Goal: Find specific page/section: Find specific page/section

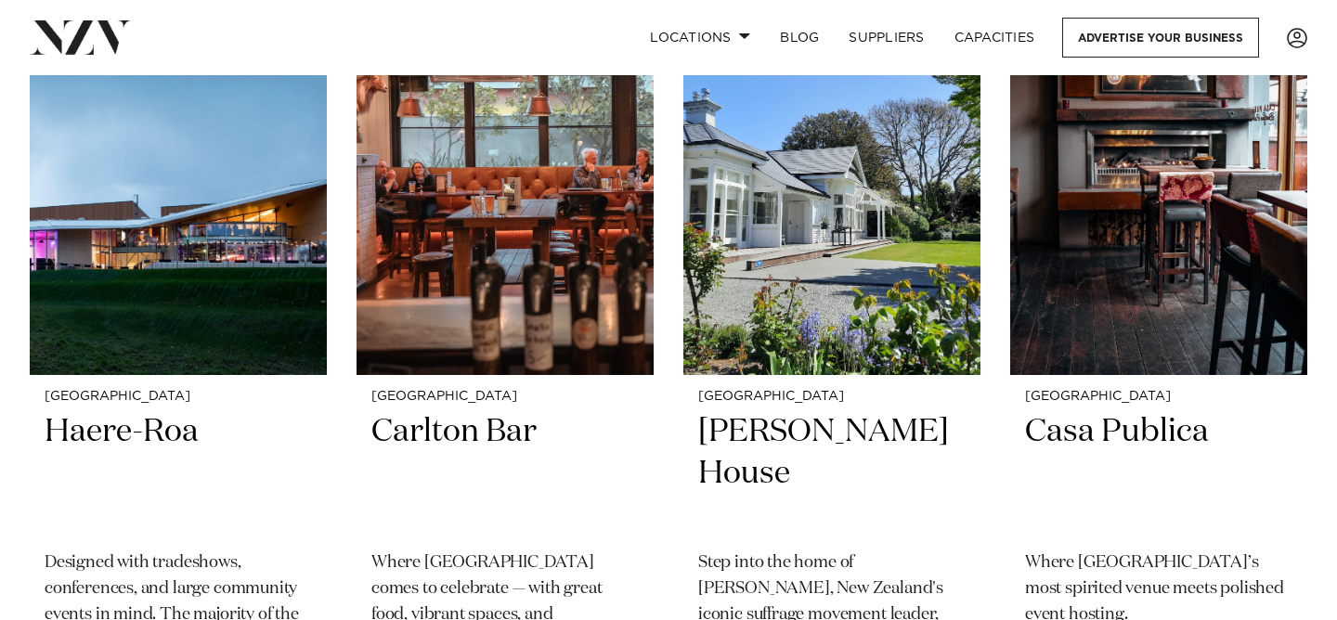
scroll to position [4055, 0]
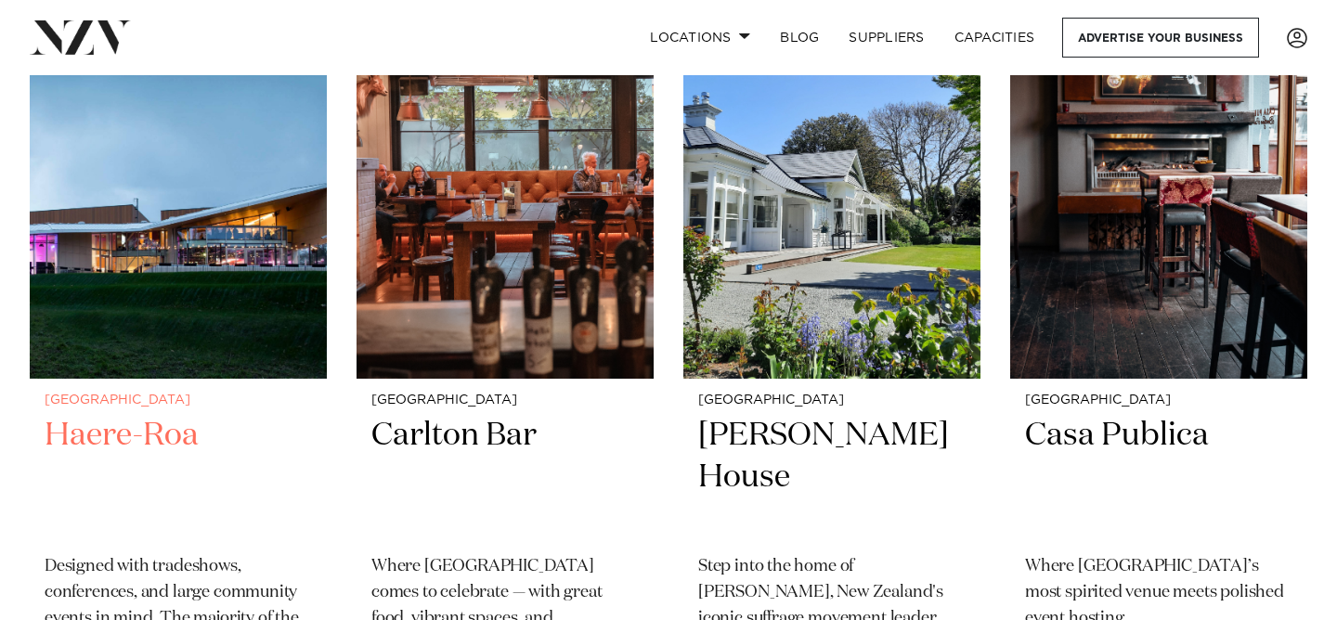
click at [264, 328] on img at bounding box center [178, 179] width 297 height 398
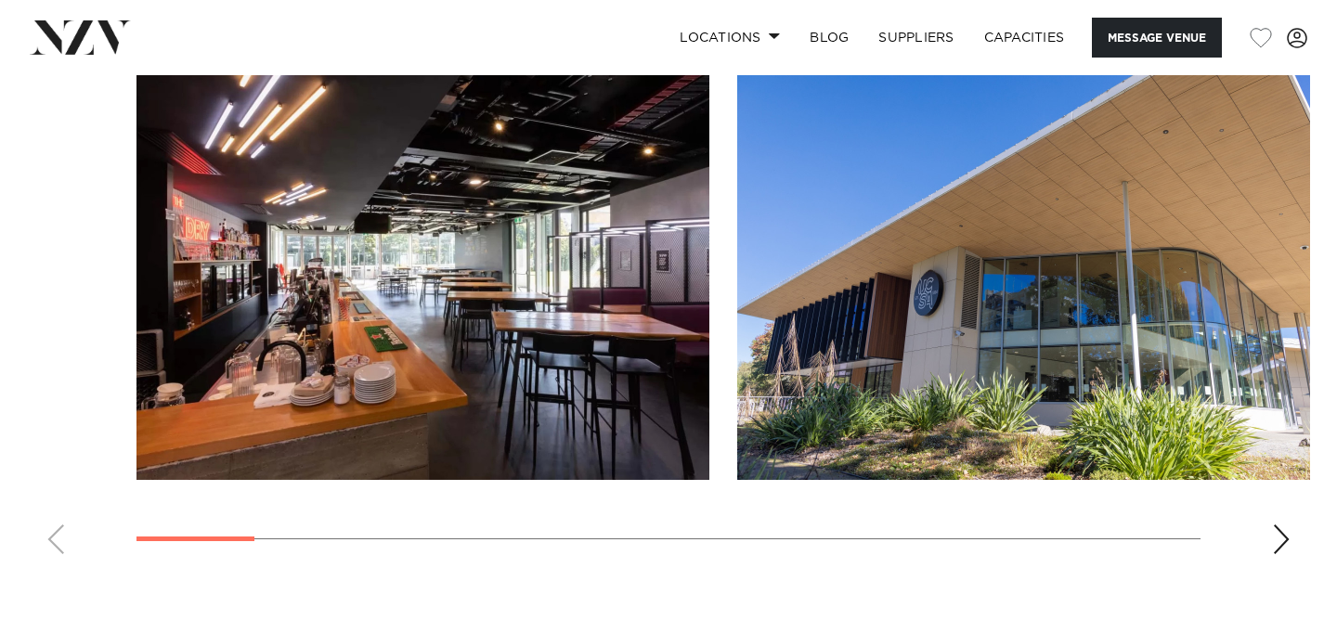
scroll to position [1693, 0]
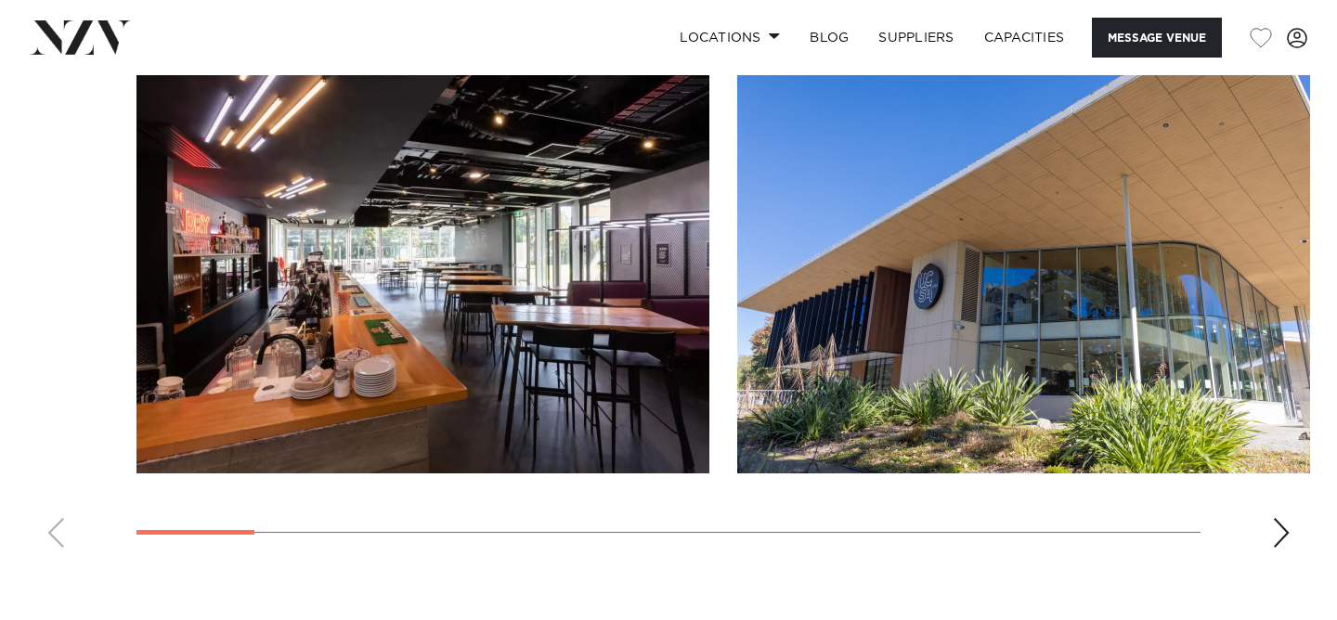
click at [1274, 541] on div "Next slide" at bounding box center [1281, 533] width 19 height 30
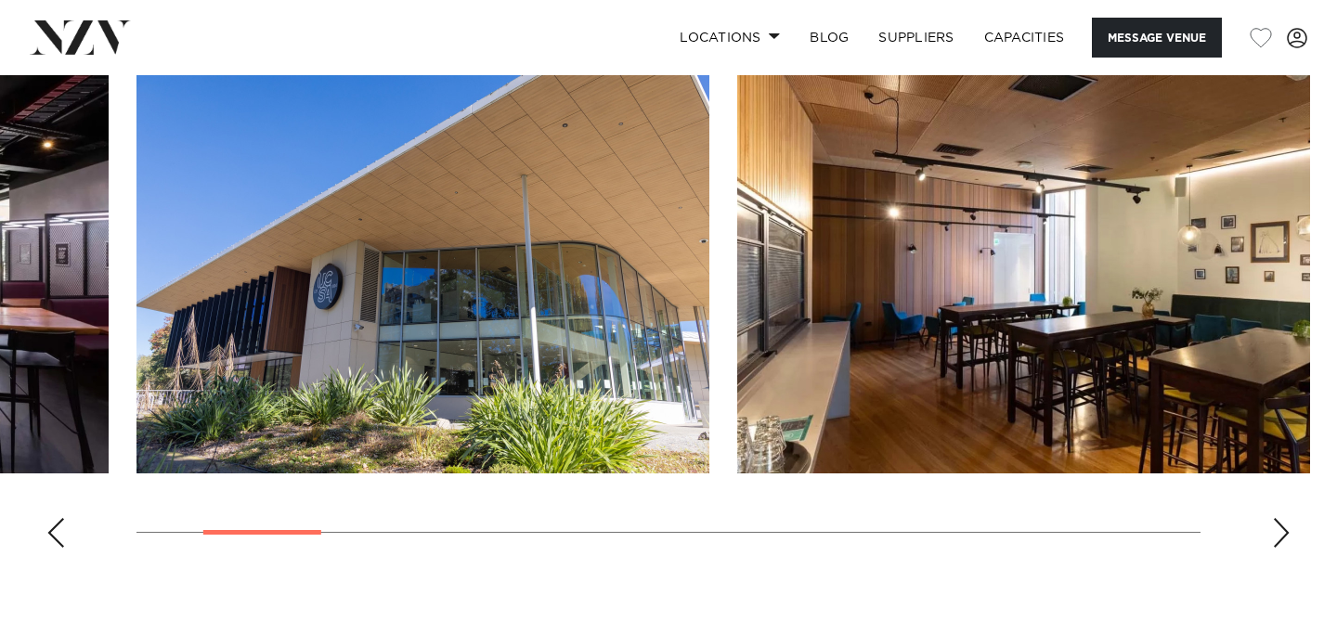
click at [1274, 541] on div "Next slide" at bounding box center [1281, 533] width 19 height 30
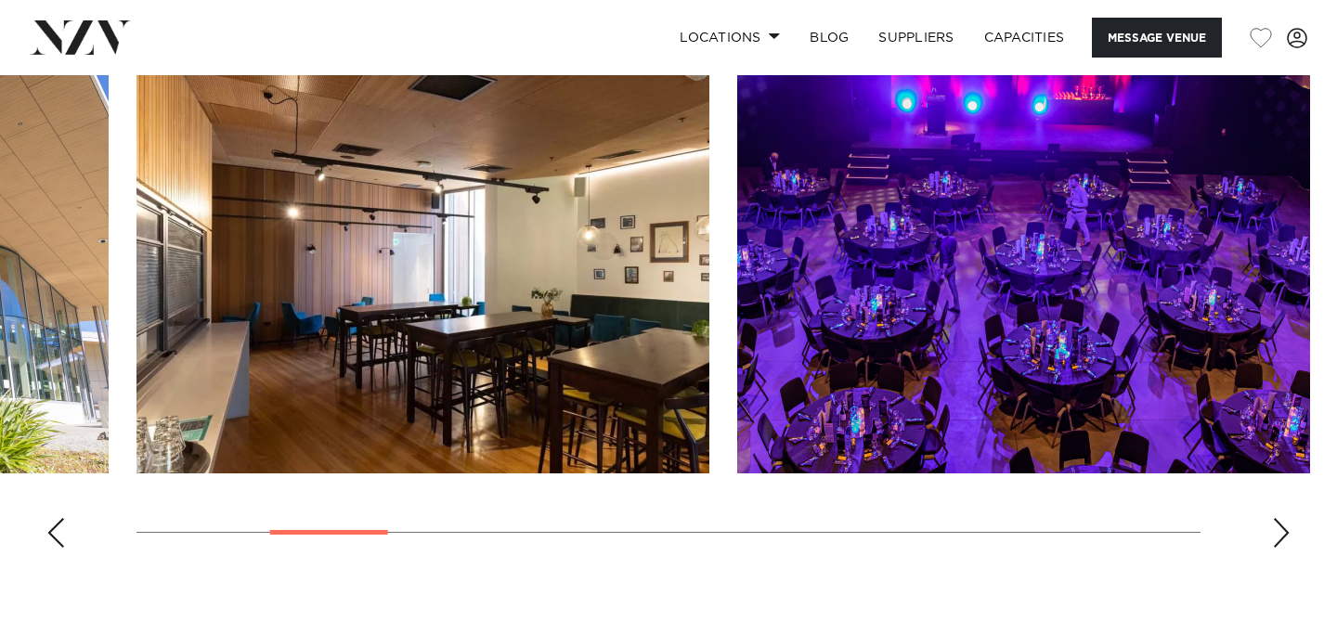
click at [1284, 543] on div "Next slide" at bounding box center [1281, 533] width 19 height 30
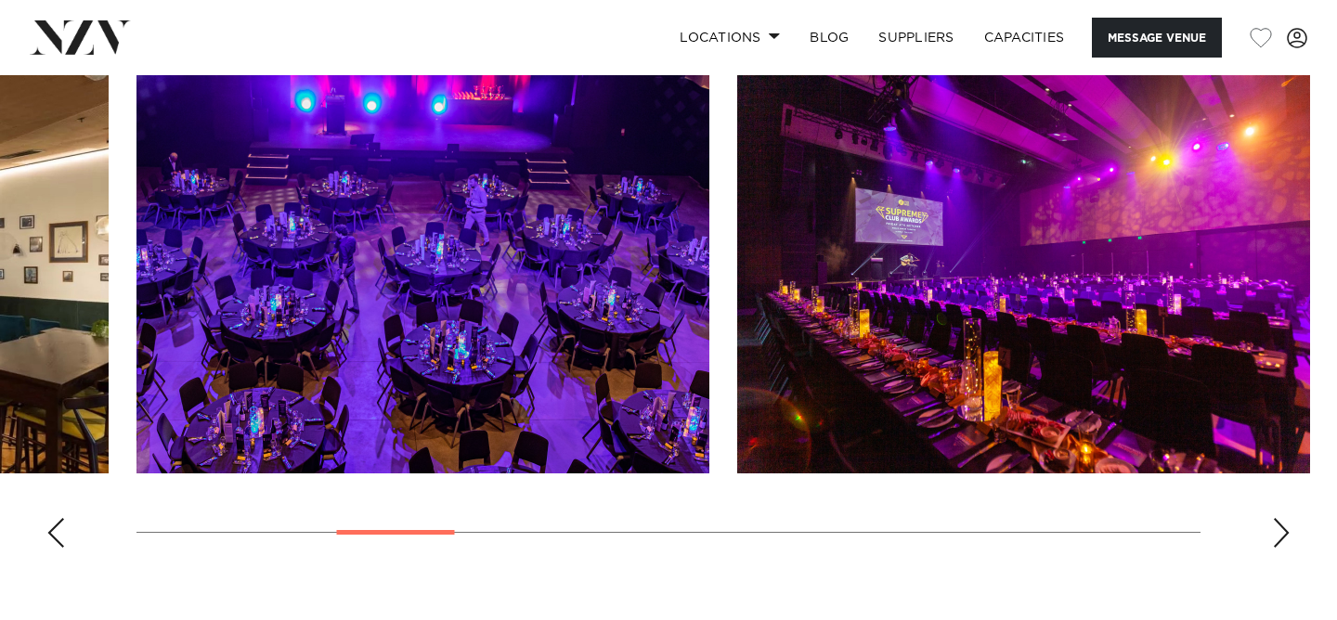
click at [1284, 543] on div "Next slide" at bounding box center [1281, 533] width 19 height 30
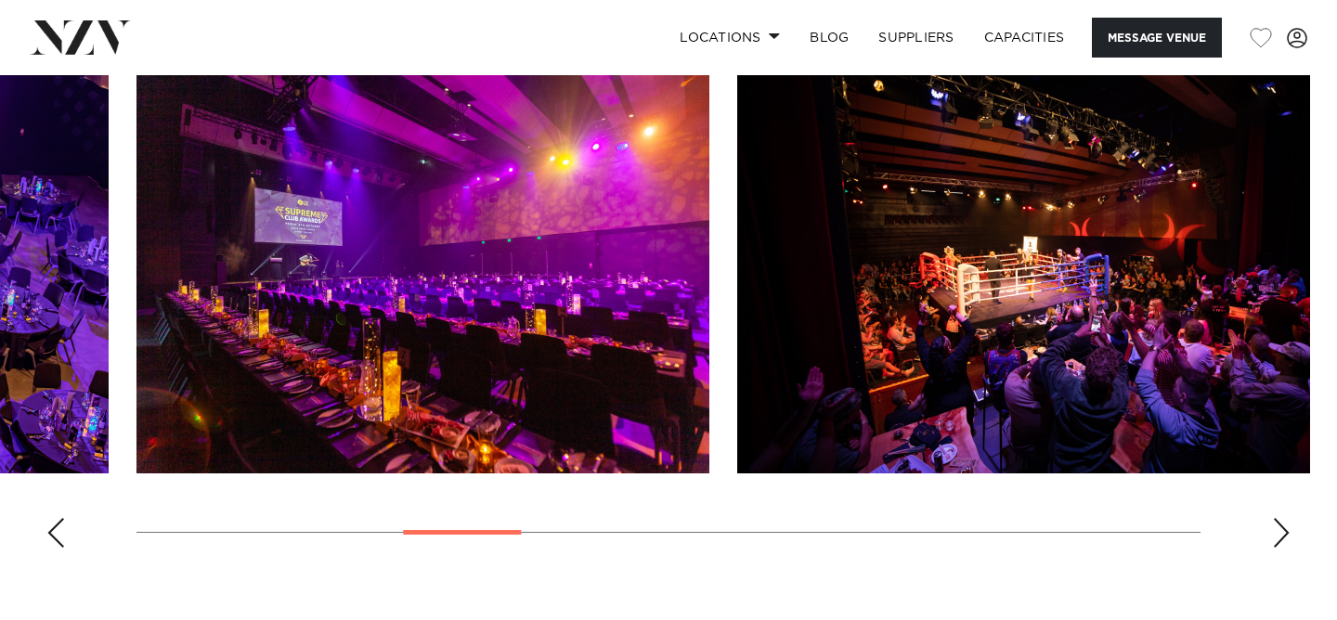
click at [1284, 543] on div "Next slide" at bounding box center [1281, 533] width 19 height 30
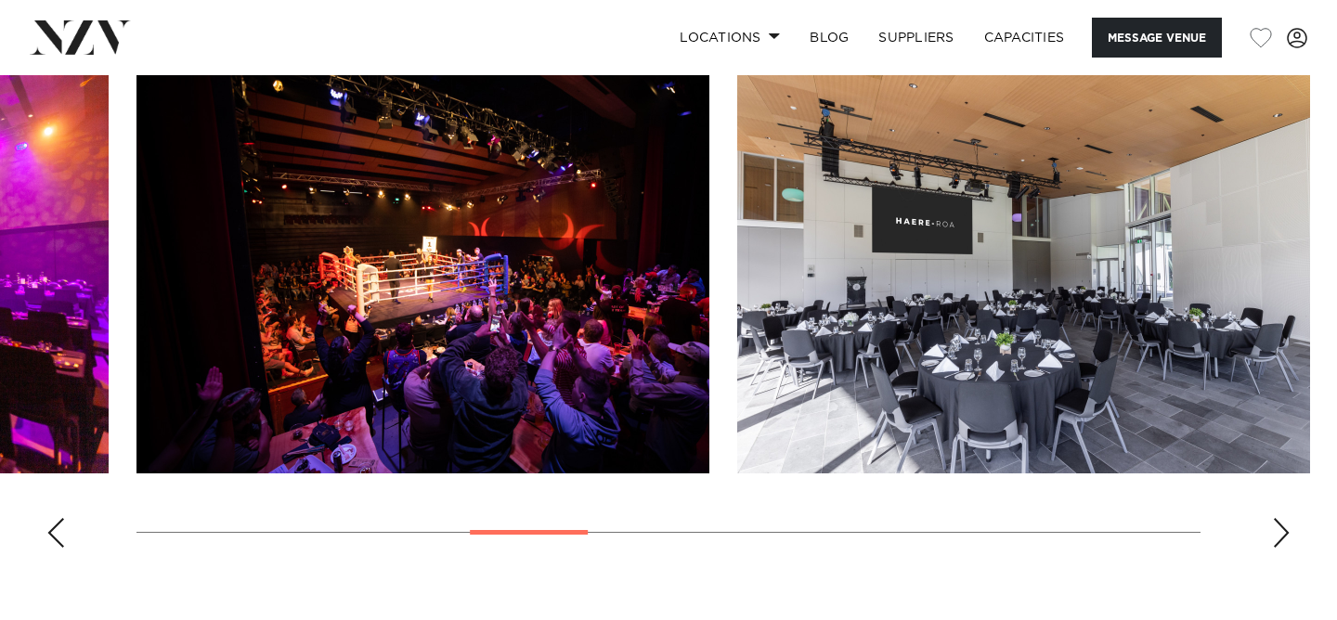
click at [1284, 543] on div "Next slide" at bounding box center [1281, 533] width 19 height 30
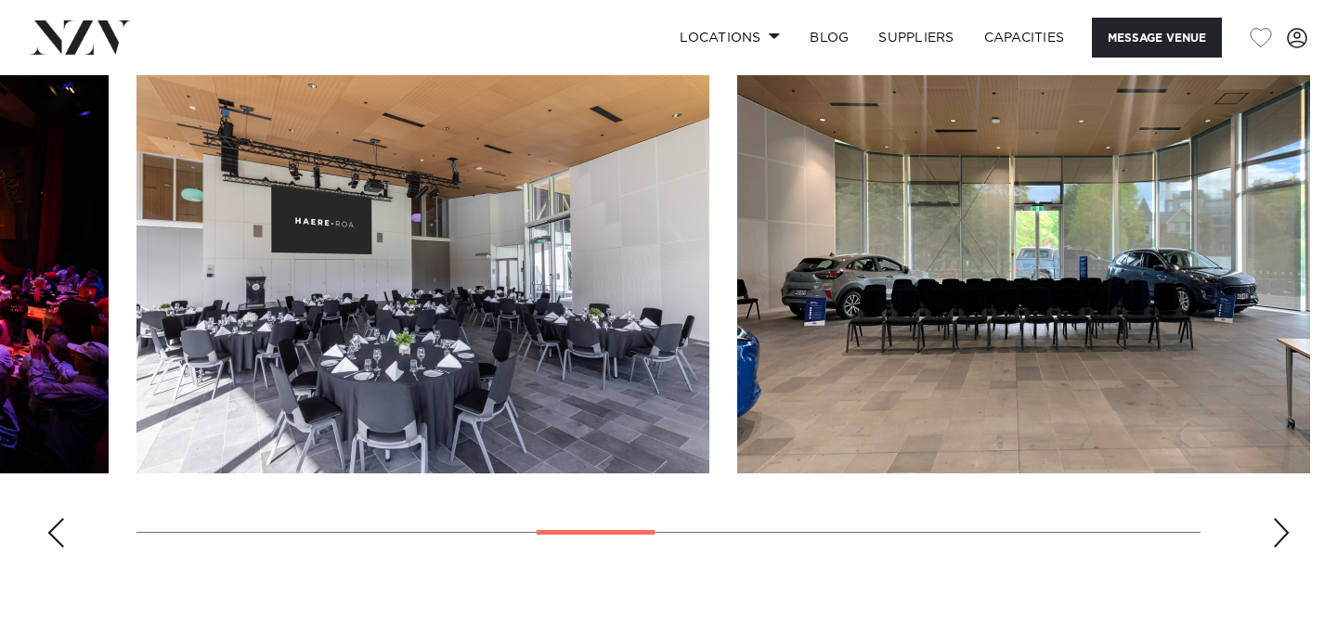
click at [1284, 543] on div "Next slide" at bounding box center [1281, 533] width 19 height 30
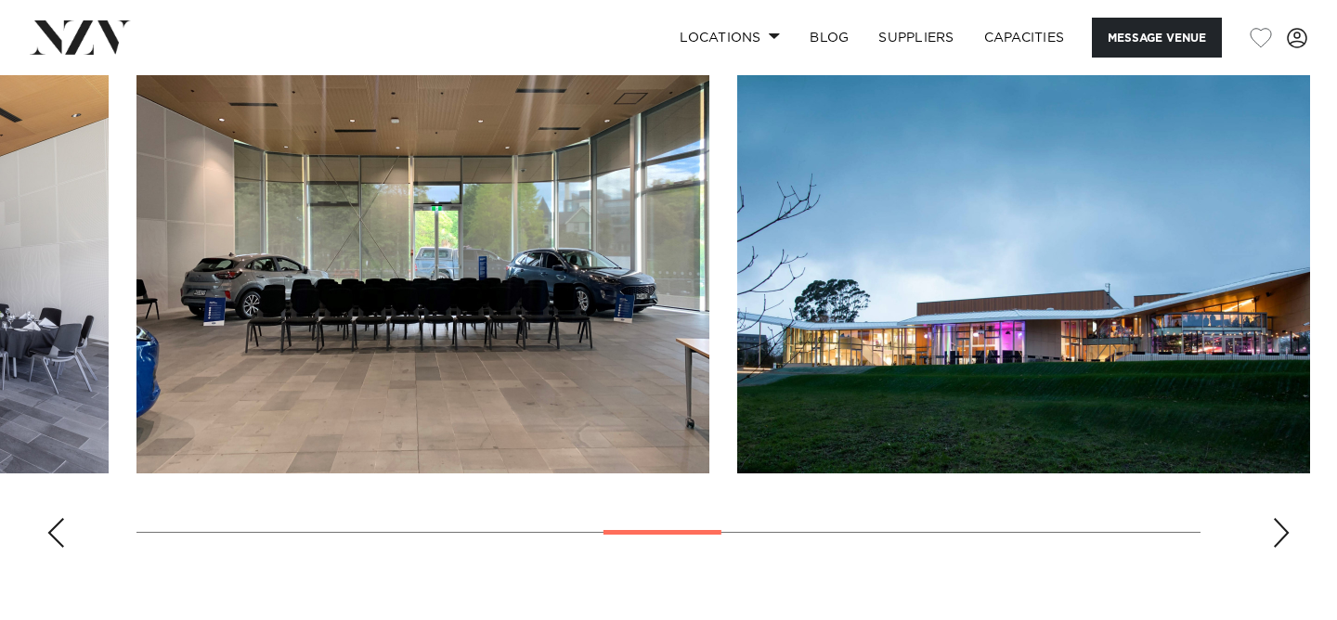
click at [1284, 543] on div "Next slide" at bounding box center [1281, 533] width 19 height 30
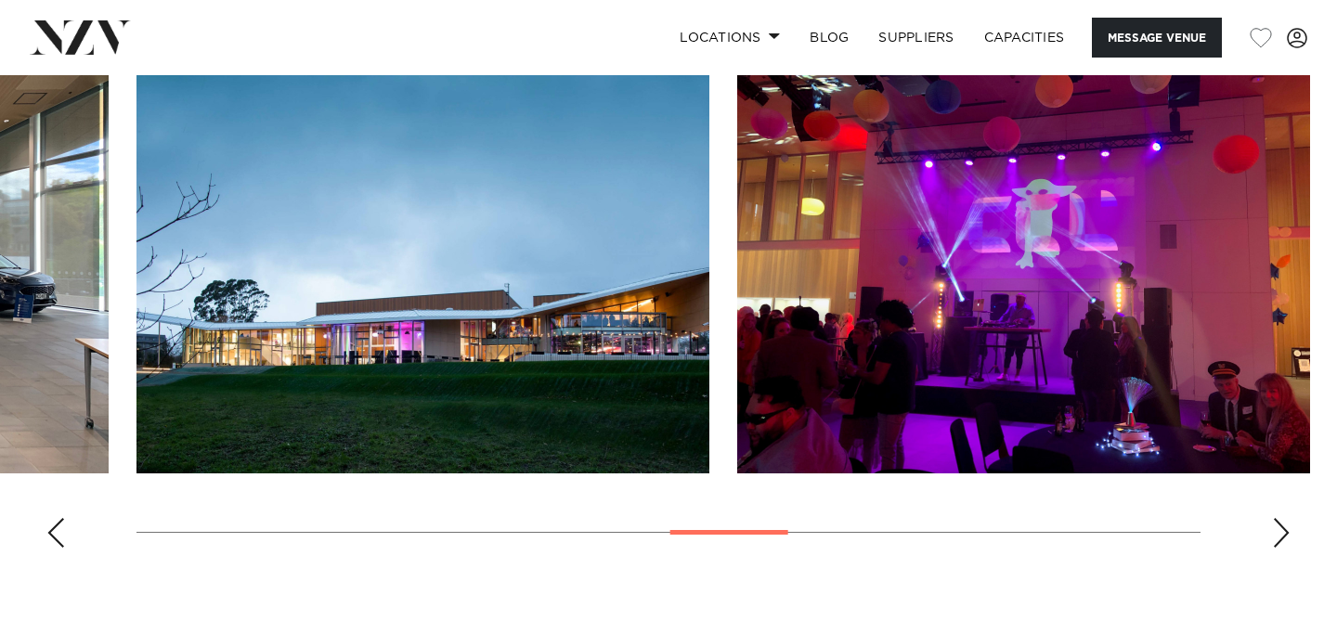
click at [1284, 543] on div "Next slide" at bounding box center [1281, 533] width 19 height 30
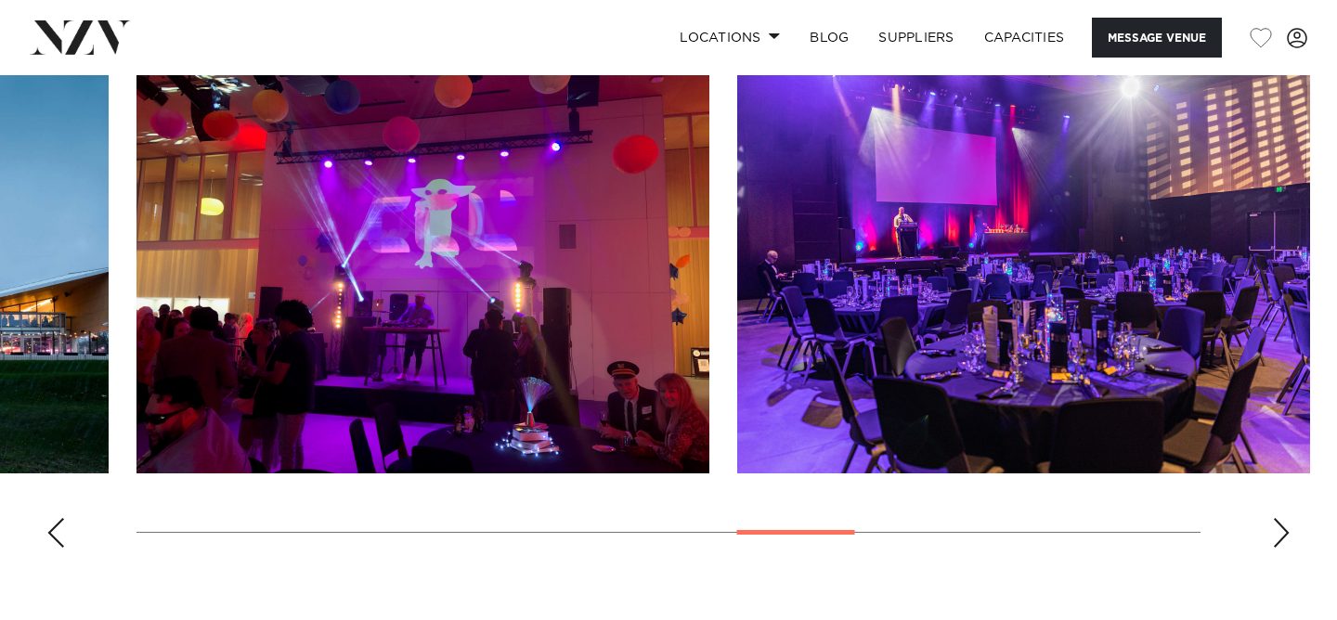
click at [1284, 543] on div "Next slide" at bounding box center [1281, 533] width 19 height 30
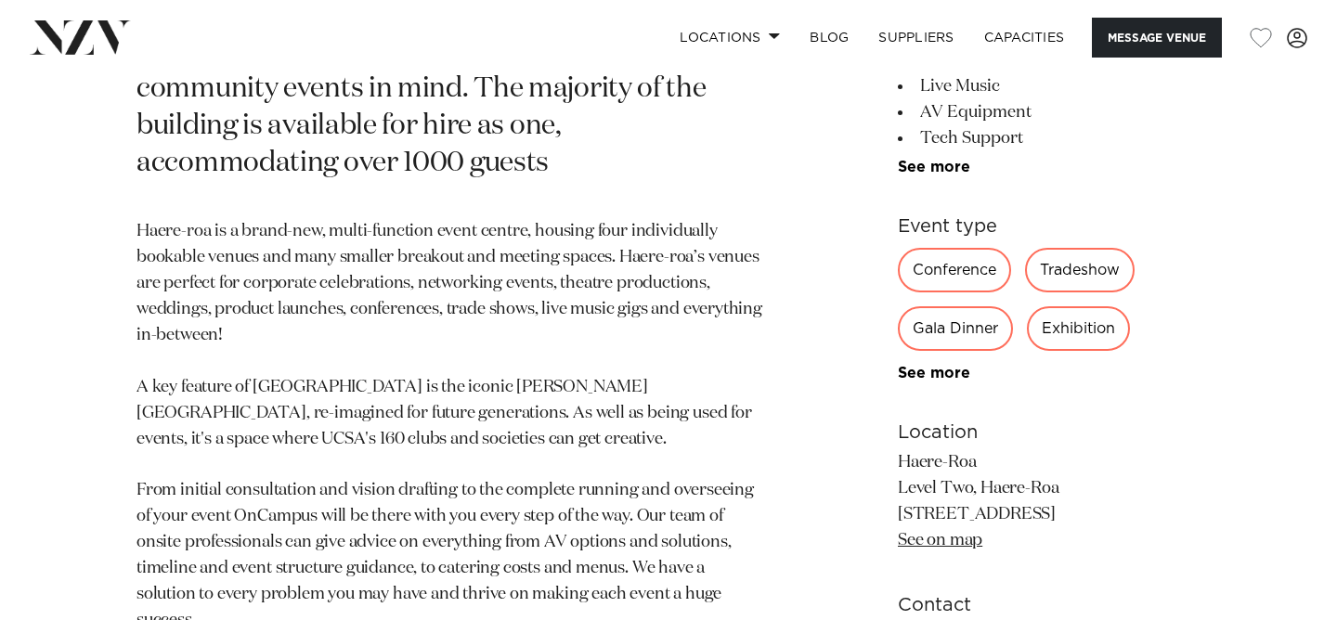
scroll to position [888, 0]
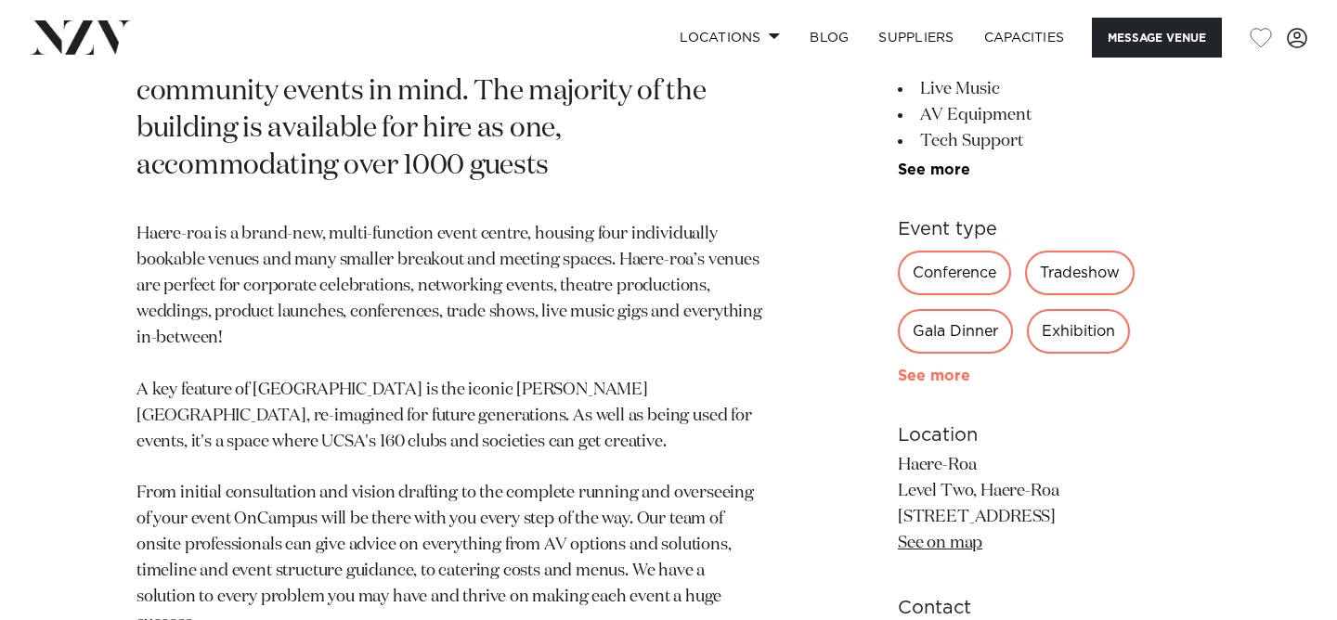
click at [934, 382] on link "See more" at bounding box center [970, 376] width 145 height 15
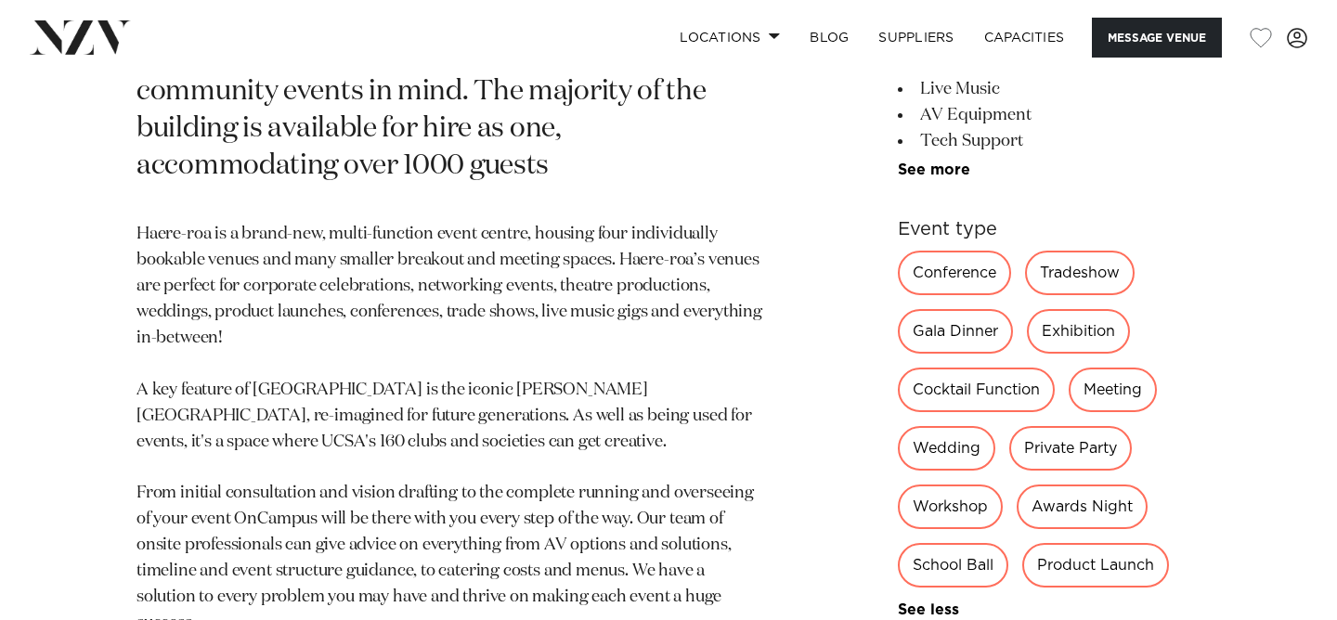
click at [955, 406] on div "Cocktail Function" at bounding box center [976, 390] width 157 height 45
click at [955, 402] on div "Cocktail Function" at bounding box center [976, 390] width 157 height 45
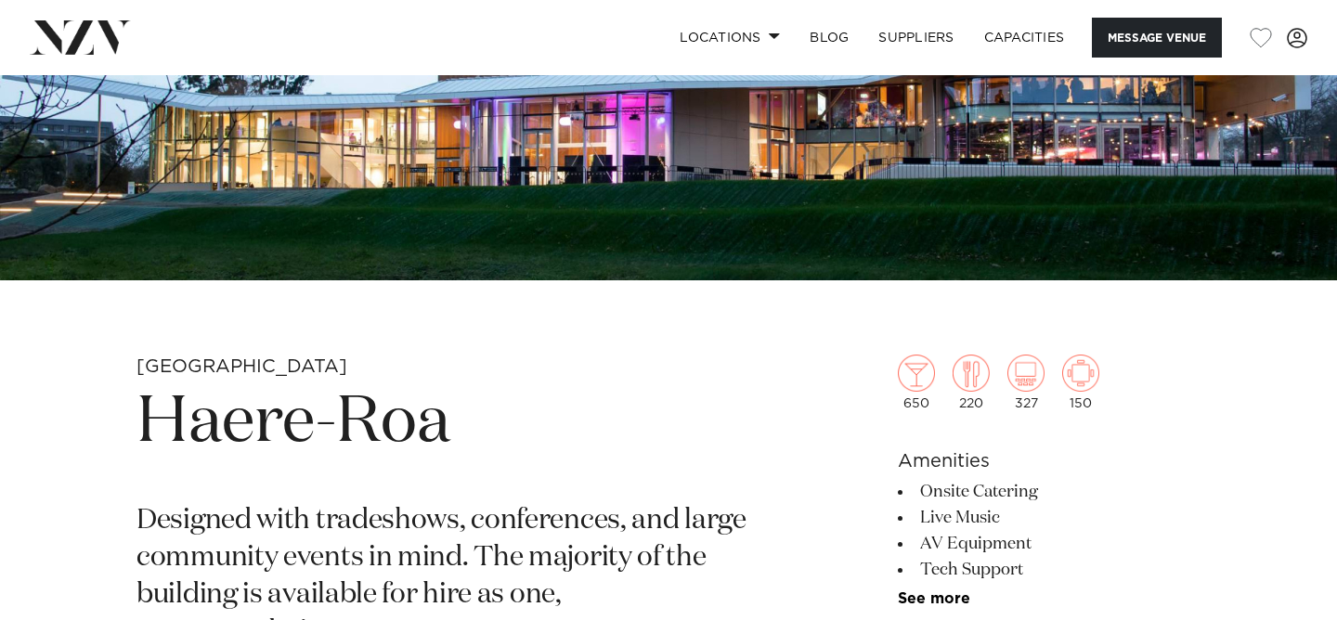
scroll to position [607, 0]
